Goal: Complete application form

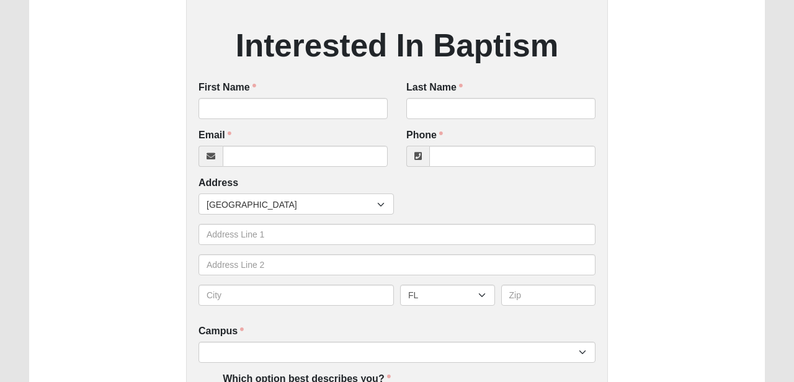
scroll to position [206, 0]
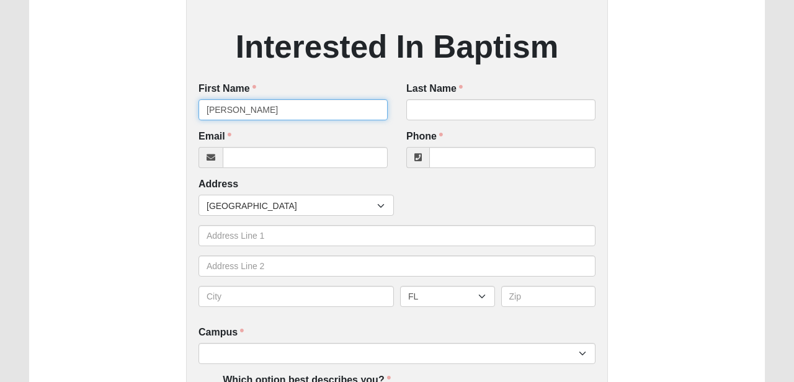
type input "[PERSON_NAME]"
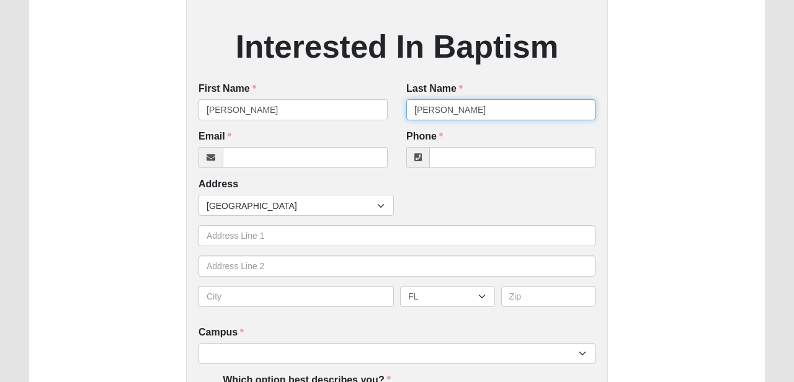
type input "[PERSON_NAME]"
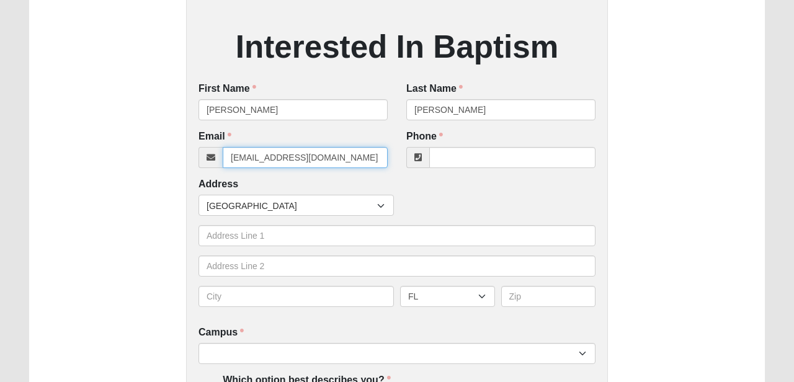
type input "[EMAIL_ADDRESS][DOMAIN_NAME]"
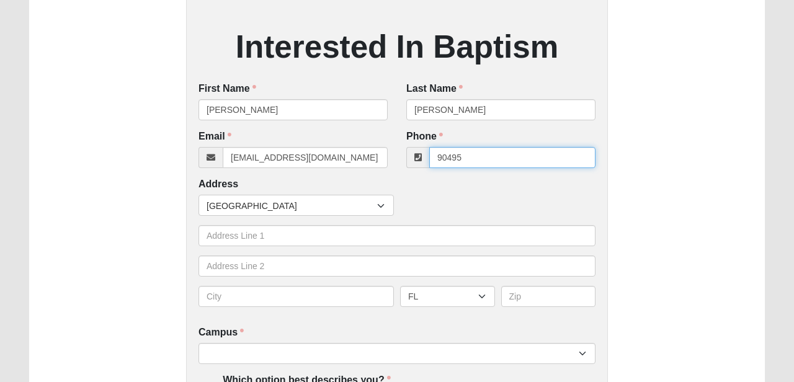
type input "904955"
type input "[PHONE_NUMBER]"
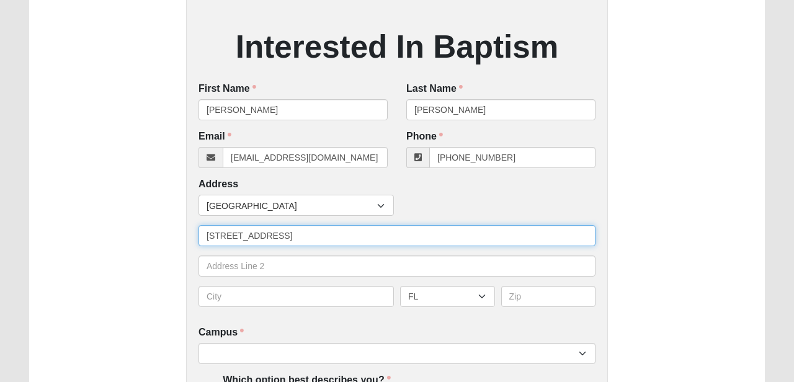
type input "[STREET_ADDRESS]"
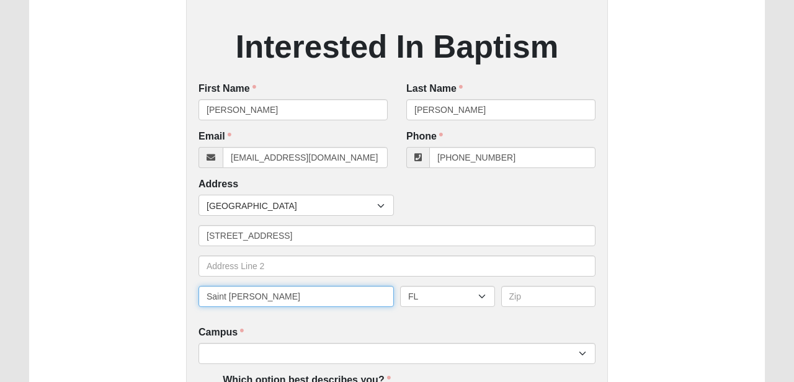
type input "Saint [PERSON_NAME]"
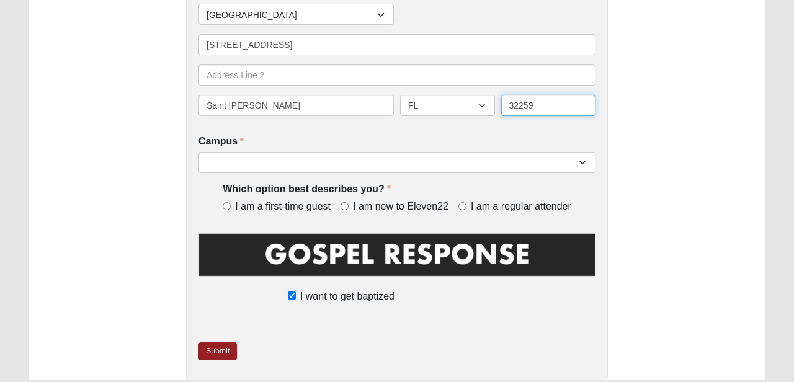
scroll to position [401, 0]
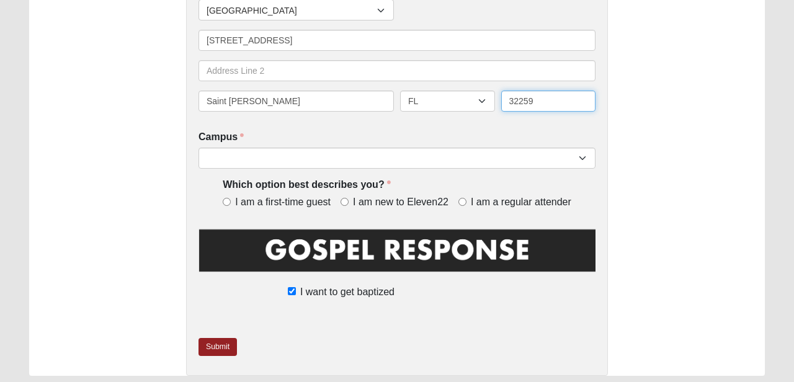
type input "32259"
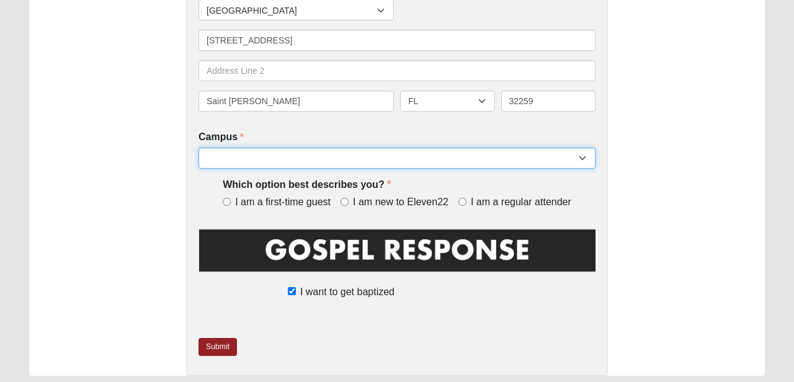
select select "11"
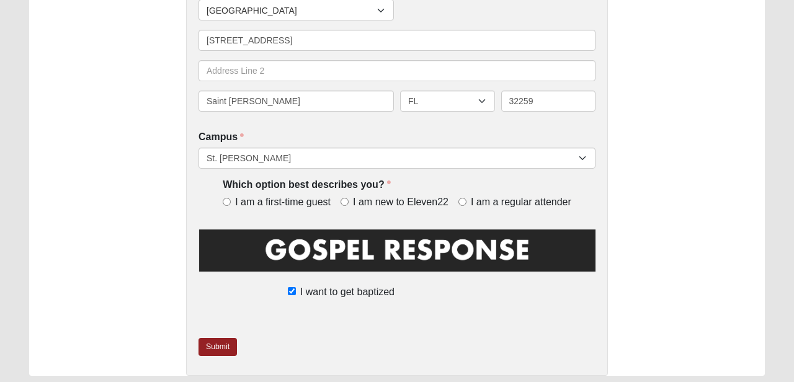
click at [461, 198] on input "I am a regular attender" at bounding box center [462, 202] width 8 height 8
radio input "true"
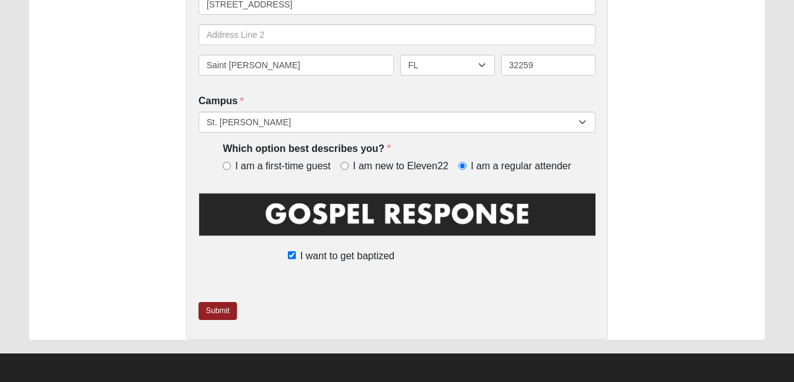
scroll to position [437, 0]
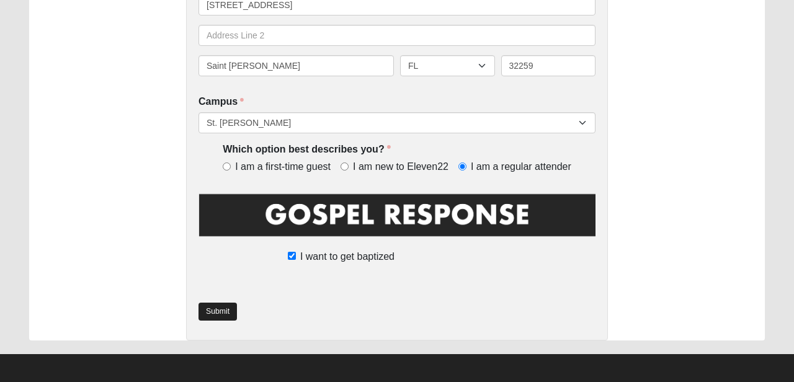
click at [216, 310] on link "Submit" at bounding box center [218, 312] width 38 height 18
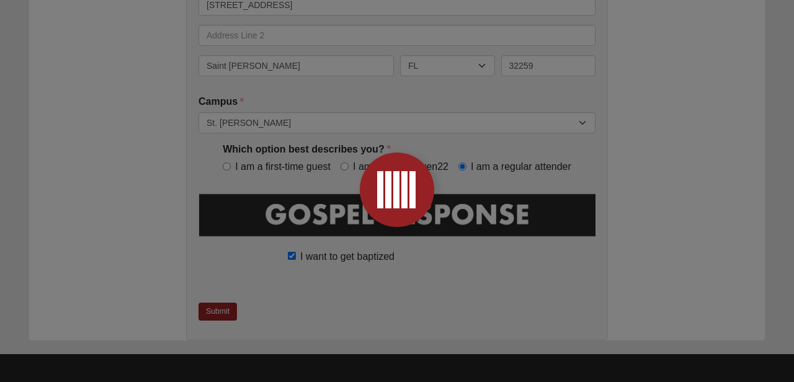
scroll to position [0, 0]
